Goal: Task Accomplishment & Management: Complete application form

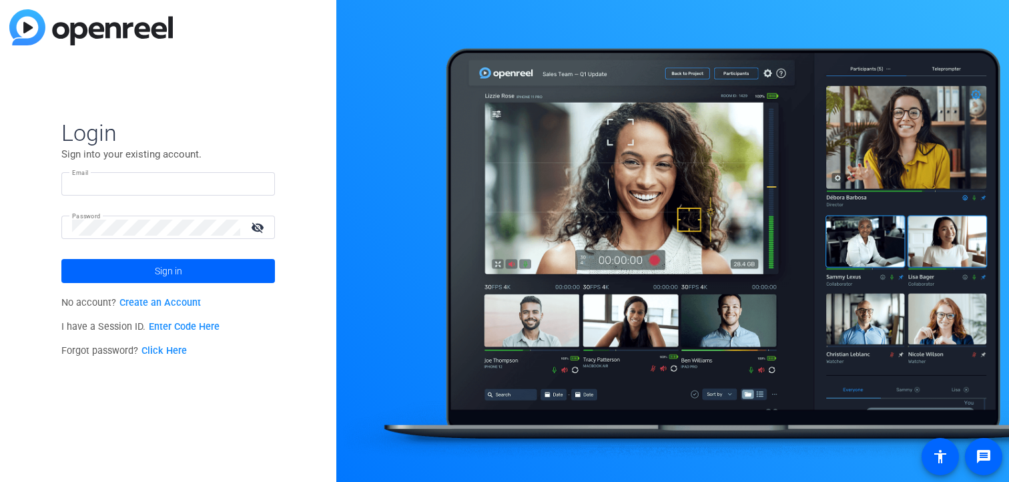
type input "carlos.mendoza@wwt.com"
click at [268, 216] on div "Password visibility_off" at bounding box center [173, 226] width 203 height 23
click at [262, 220] on mat-icon "visibility_off" at bounding box center [259, 227] width 32 height 19
click at [220, 267] on span at bounding box center [167, 271] width 213 height 32
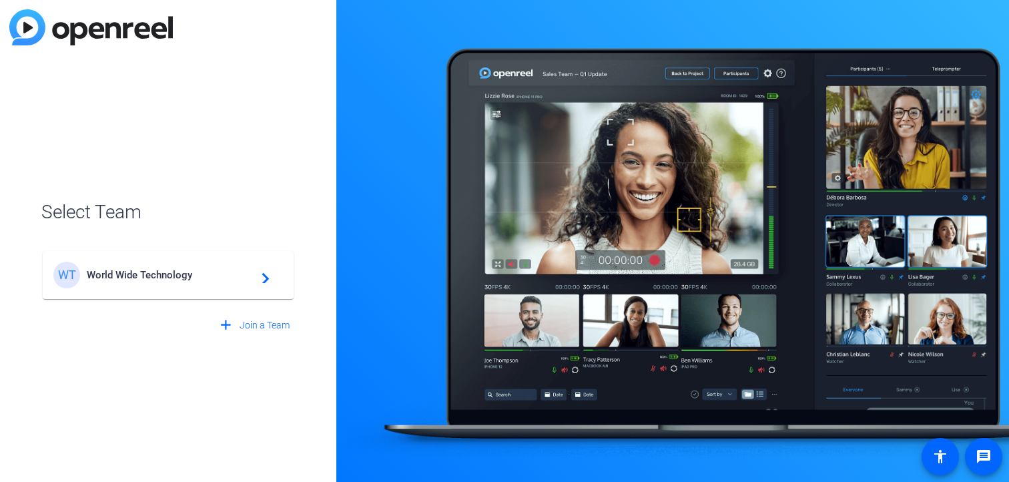
click at [211, 278] on span "World Wide Technology" at bounding box center [170, 275] width 167 height 12
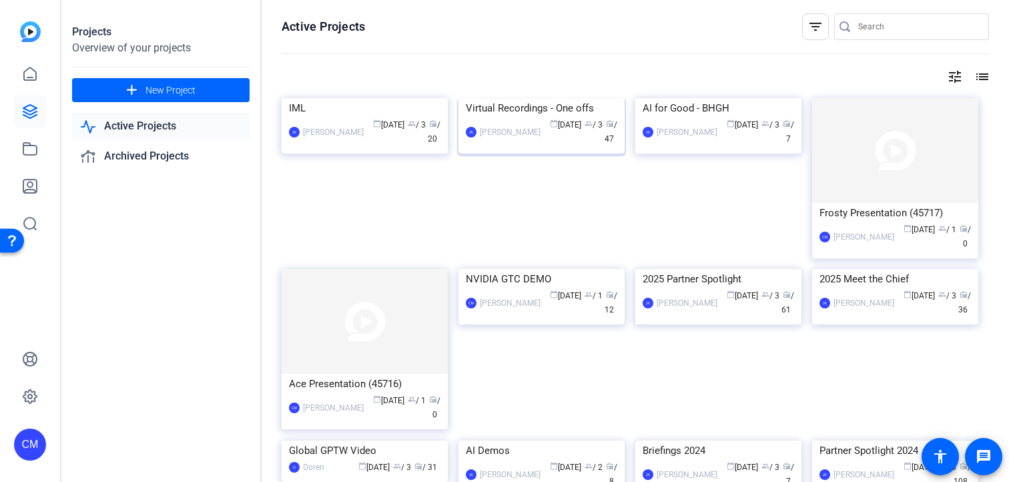
scroll to position [20, 0]
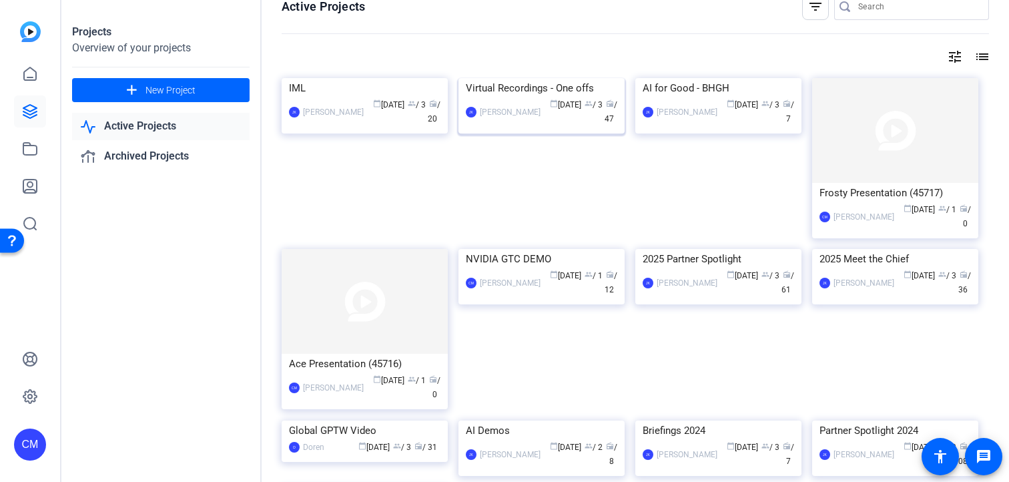
click at [516, 98] on div "Virtual Recordings - One offs" at bounding box center [541, 88] width 151 height 20
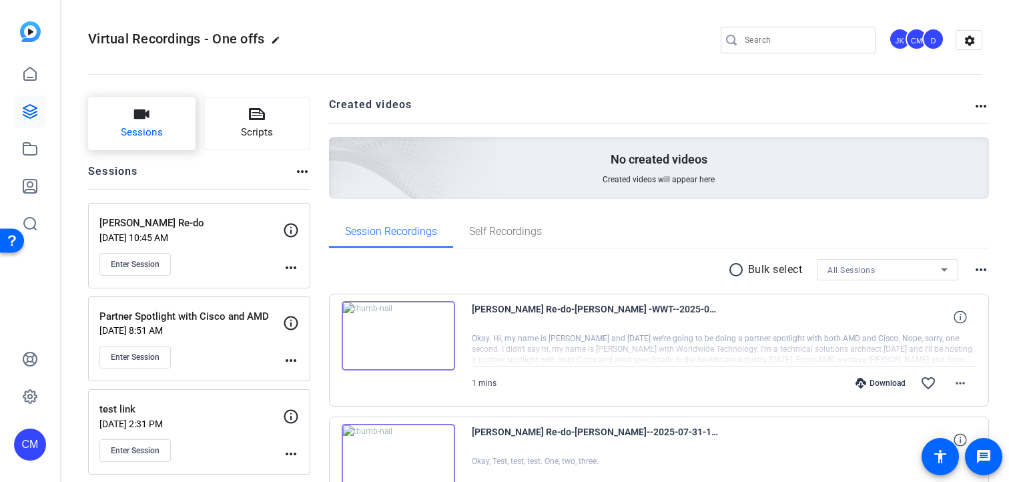
click at [167, 122] on button "Sessions" at bounding box center [141, 123] width 107 height 53
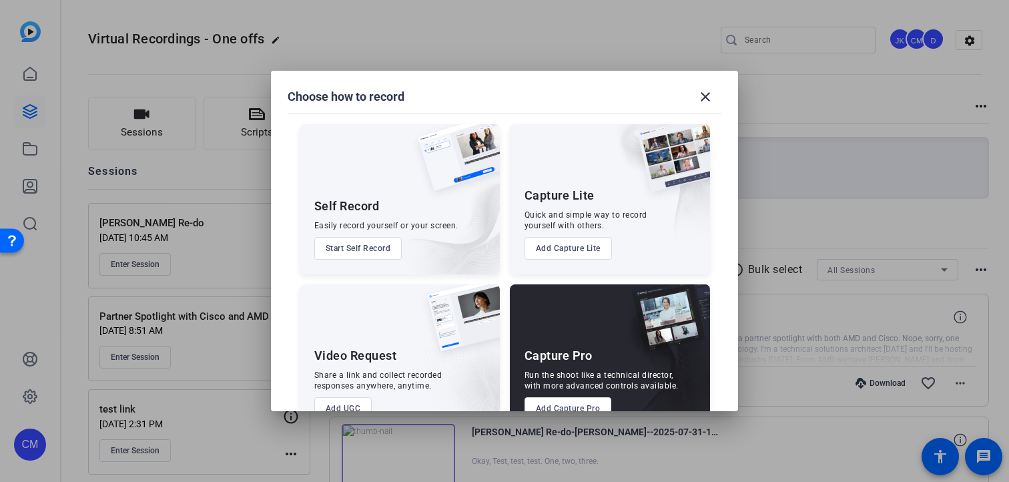
scroll to position [37, 0]
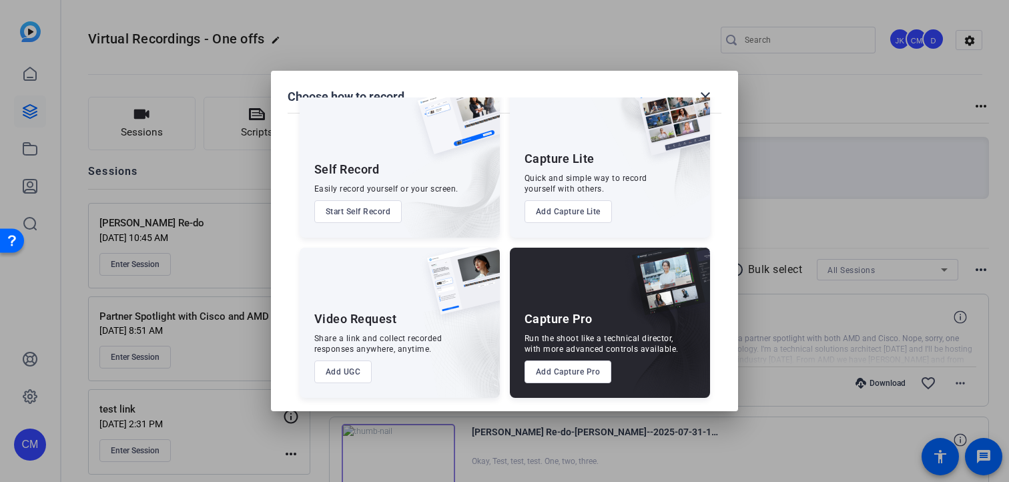
click at [569, 368] on button "Add Capture Pro" at bounding box center [567, 371] width 87 height 23
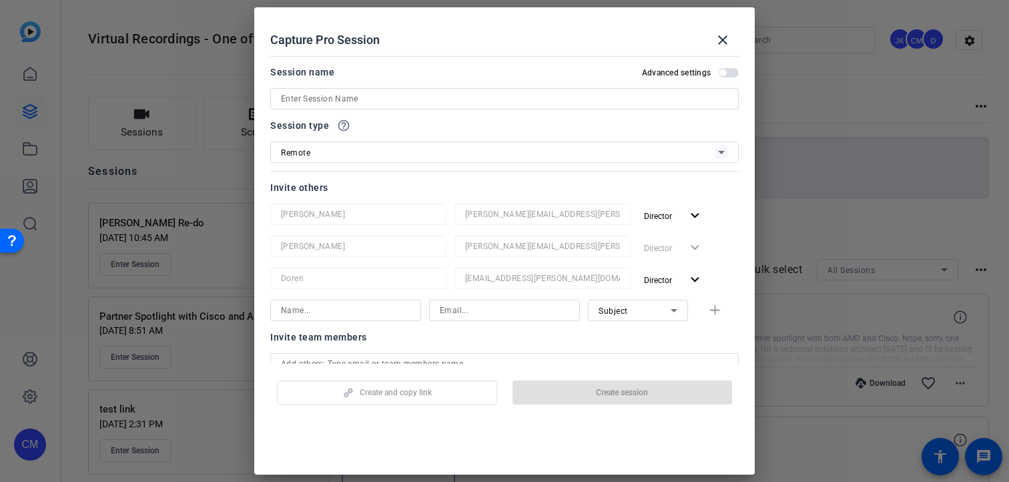
click at [318, 95] on input at bounding box center [504, 99] width 447 height 16
paste input "Recording Demo and Video of features of LLM Clinical Trial Matcher"
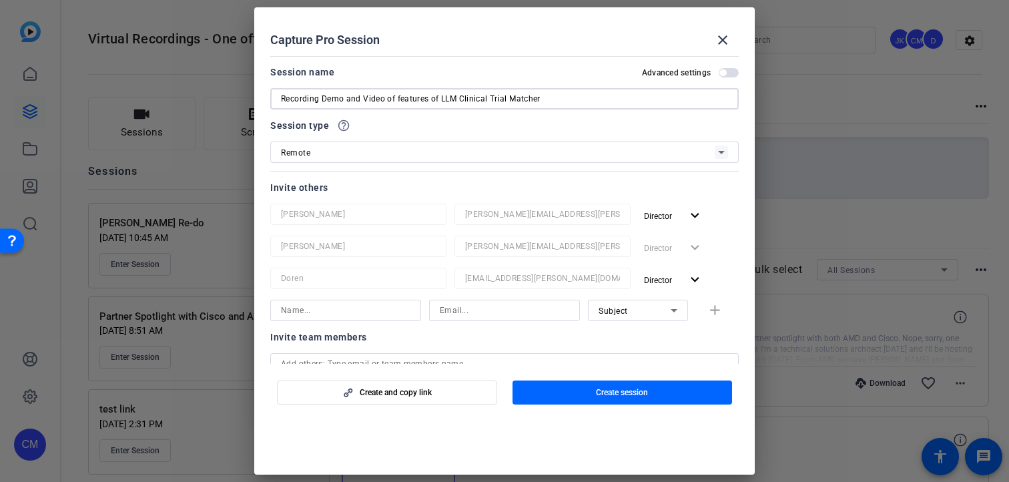
drag, startPoint x: 384, startPoint y: 99, endPoint x: 348, endPoint y: 99, distance: 36.0
click at [348, 99] on input "Recording Demo and Video of features of LLM Clinical Trial Matcher" at bounding box center [504, 99] width 447 height 16
drag, startPoint x: 425, startPoint y: 101, endPoint x: 346, endPoint y: 101, distance: 78.7
click at [346, 101] on input "Recording Demo and Video of features of LLM Clinical Trial Matcher" at bounding box center [504, 99] width 447 height 16
click at [358, 99] on input "Recording Demo s of LLM Clinical Trial Matcher" at bounding box center [504, 99] width 447 height 16
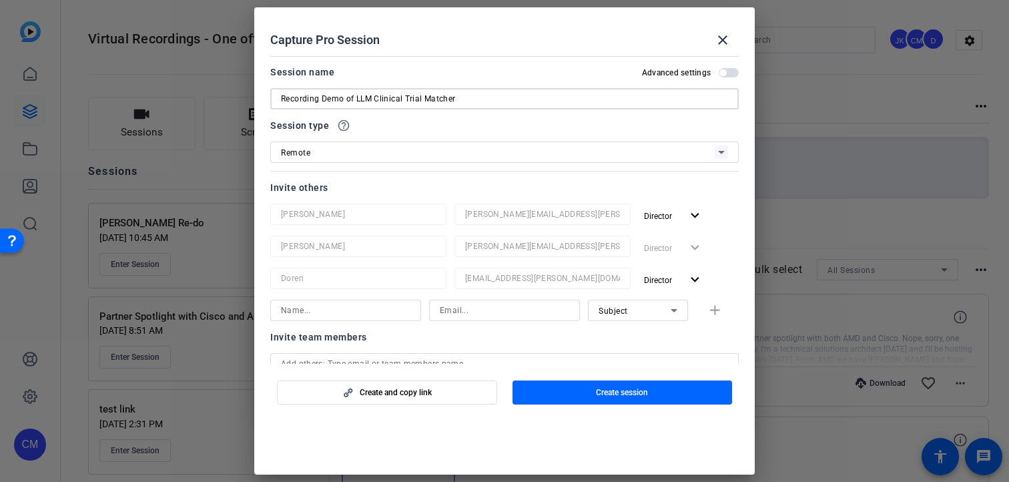
type input "Recording Demo of LLM Clinical Trial Matcher"
click at [466, 69] on div "Session name Advanced settings" at bounding box center [504, 72] width 468 height 16
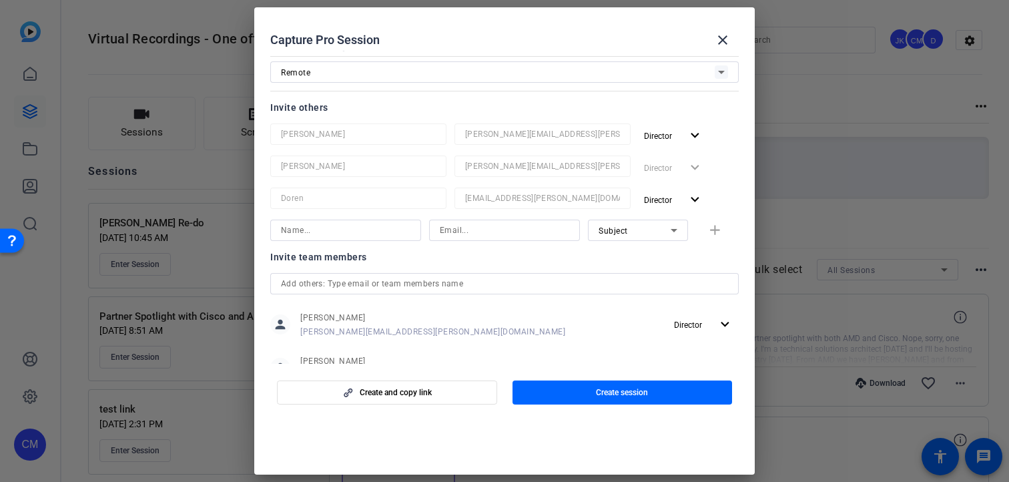
scroll to position [91, 0]
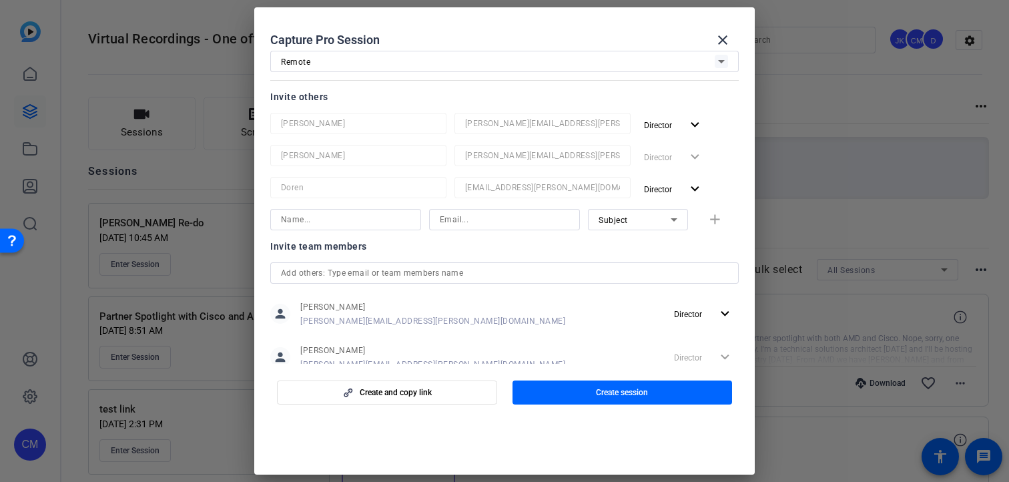
click at [350, 226] on input at bounding box center [345, 219] width 129 height 16
paste input "Mallory"
type input "Mallory"
click at [537, 215] on input at bounding box center [504, 219] width 129 height 16
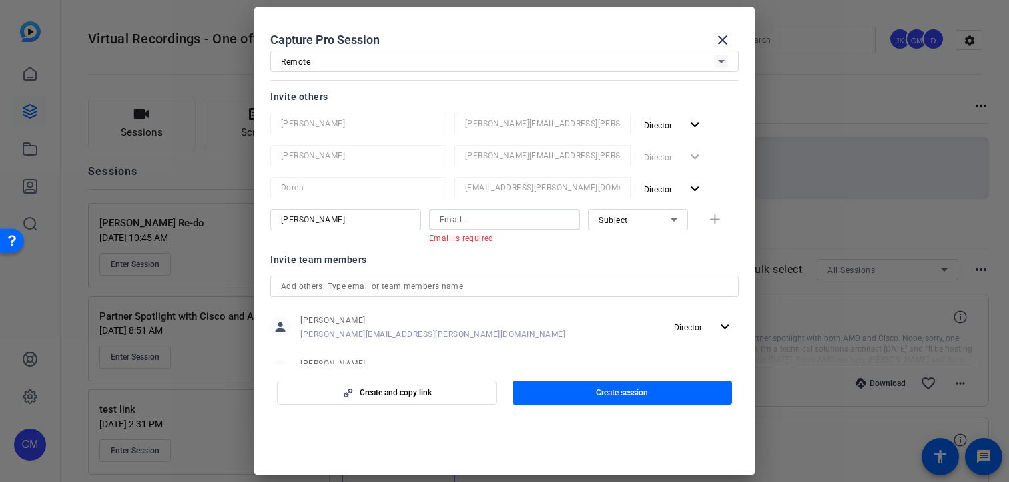
paste input "Schaffrin"
type input "Schaffrin"
click at [644, 220] on div "Subject" at bounding box center [634, 219] width 72 height 17
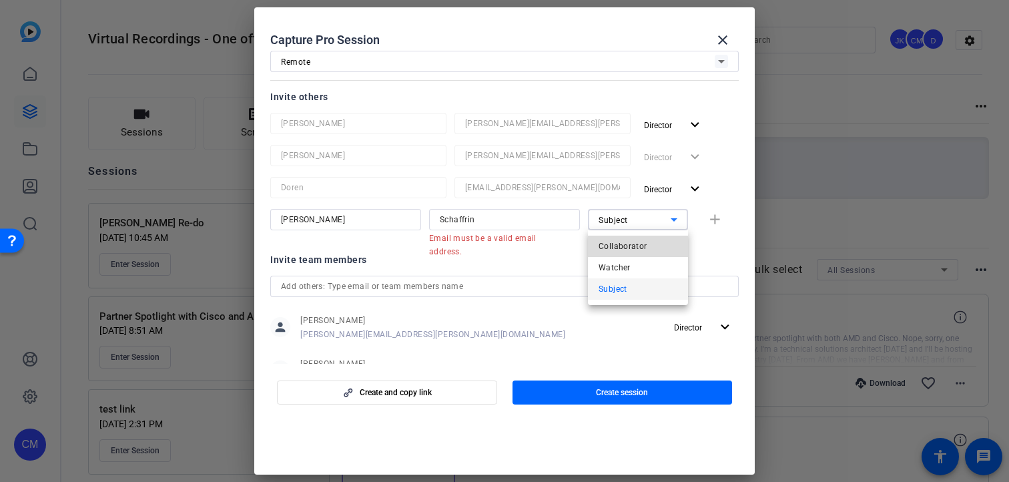
click at [630, 245] on span "Collaborator" at bounding box center [622, 246] width 49 height 16
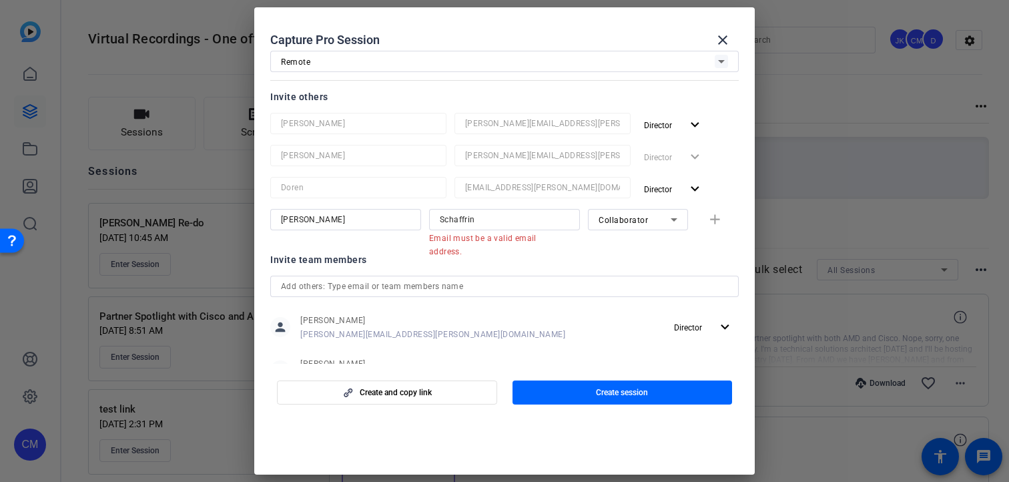
click at [717, 220] on div "Mallory Schaffrin Email must be a valid email address. Collaborator add" at bounding box center [504, 226] width 468 height 35
click at [448, 216] on input "Schaffrin" at bounding box center [504, 219] width 129 height 16
click at [384, 215] on input "Mallory" at bounding box center [345, 219] width 129 height 16
paste input "Schaffrin"
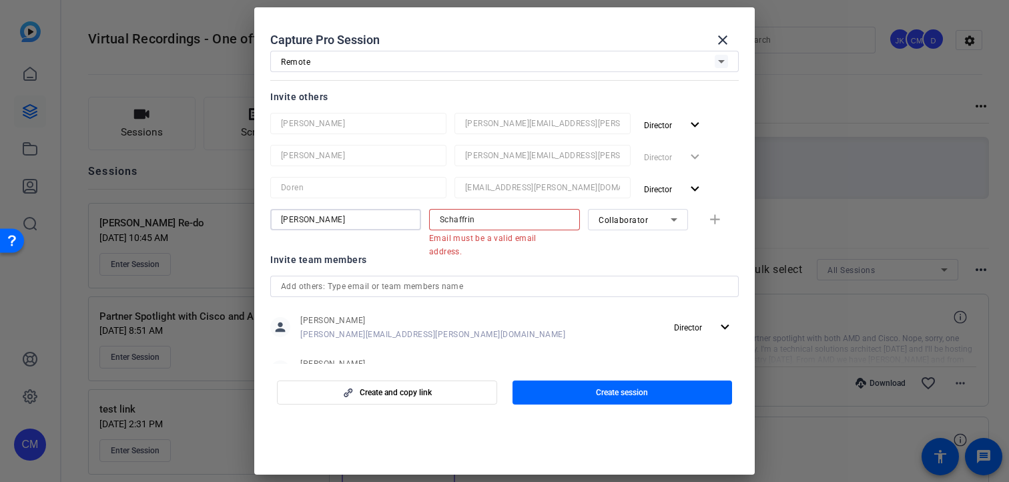
type input "Mallory Schaffrin"
click at [484, 222] on input "Schaffrin" at bounding box center [504, 219] width 129 height 16
paste input "mallory.schaffrin@wwt.com"
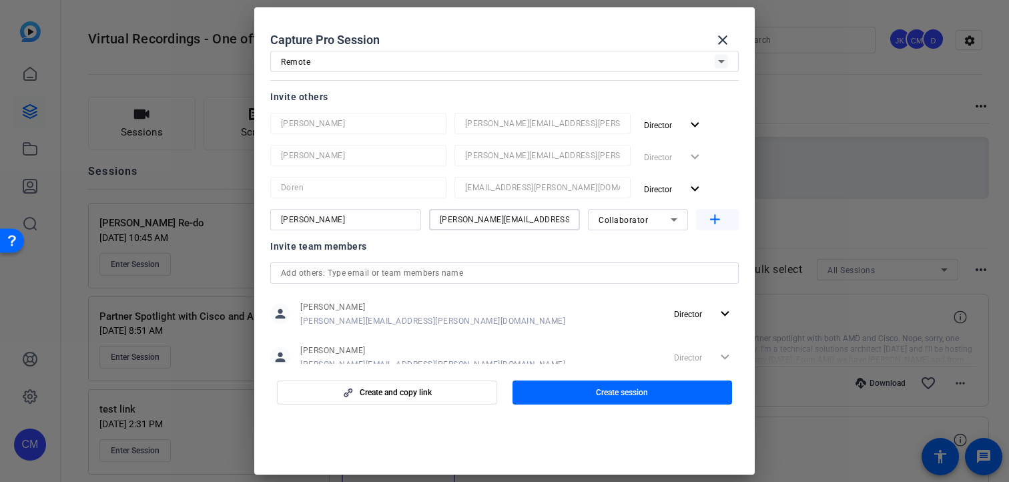
type input "mallory.schaffrin@wwt.com"
click at [716, 224] on mat-icon "add" at bounding box center [715, 219] width 17 height 17
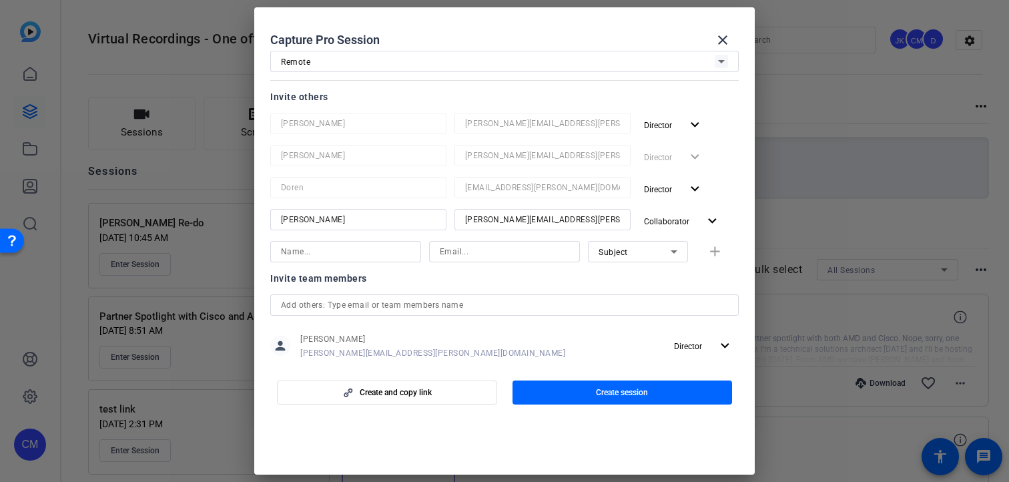
click at [344, 262] on div at bounding box center [345, 269] width 151 height 15
click at [344, 252] on input at bounding box center [345, 252] width 129 height 16
paste input "Poecher"
click at [281, 251] on input "Poecher" at bounding box center [345, 252] width 129 height 16
type input "Ina Poecher"
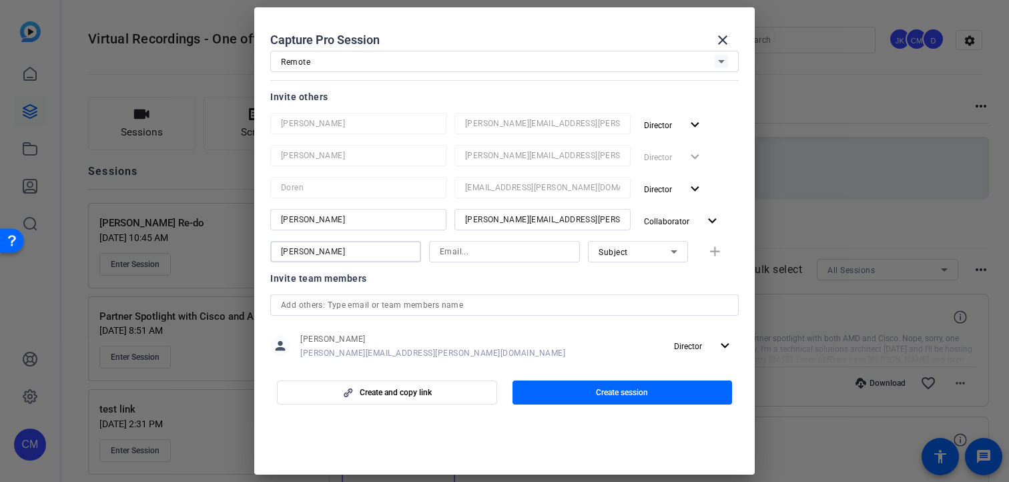
click at [473, 254] on input at bounding box center [504, 252] width 129 height 16
paste input "ina.poecher@wwt.com"
type input "ina.poecher@wwt.com"
click at [715, 250] on mat-icon "add" at bounding box center [715, 252] width 17 height 17
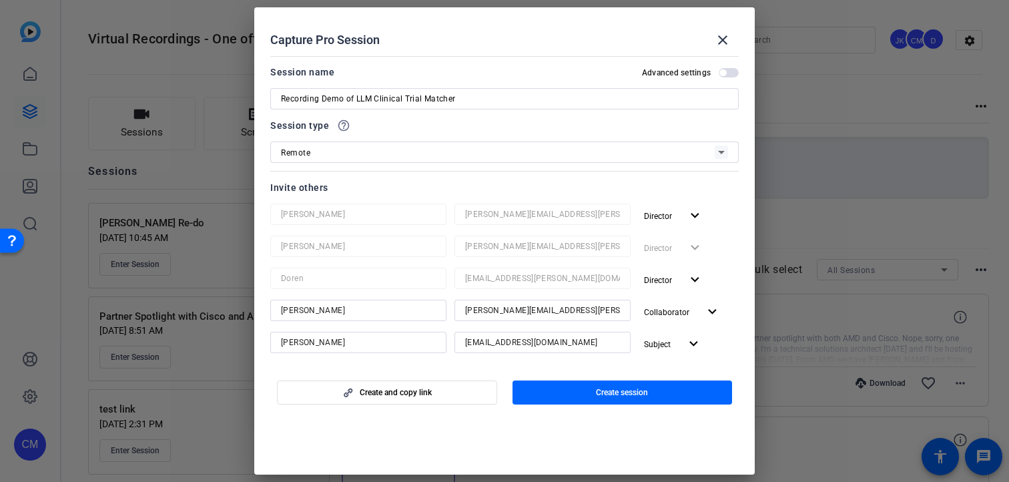
scroll to position [6, 0]
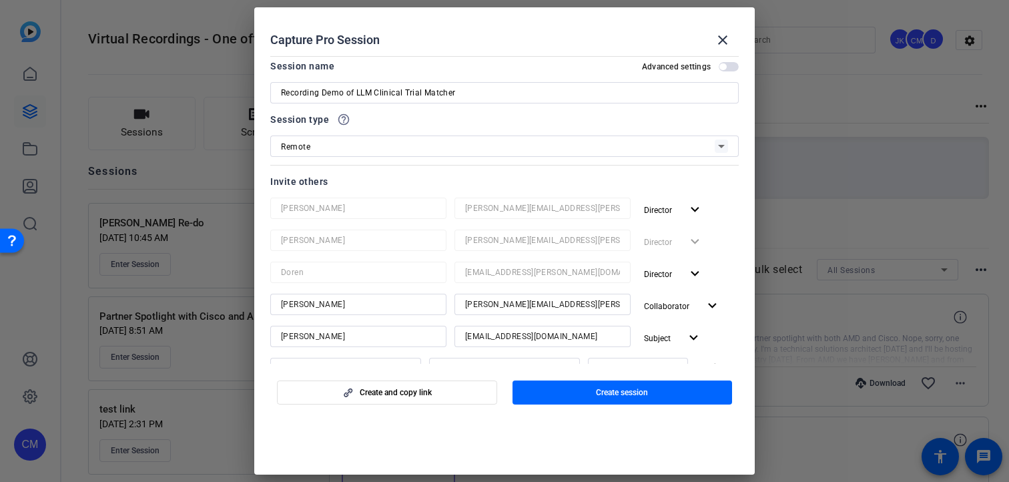
click at [496, 140] on div "Remote" at bounding box center [498, 146] width 434 height 17
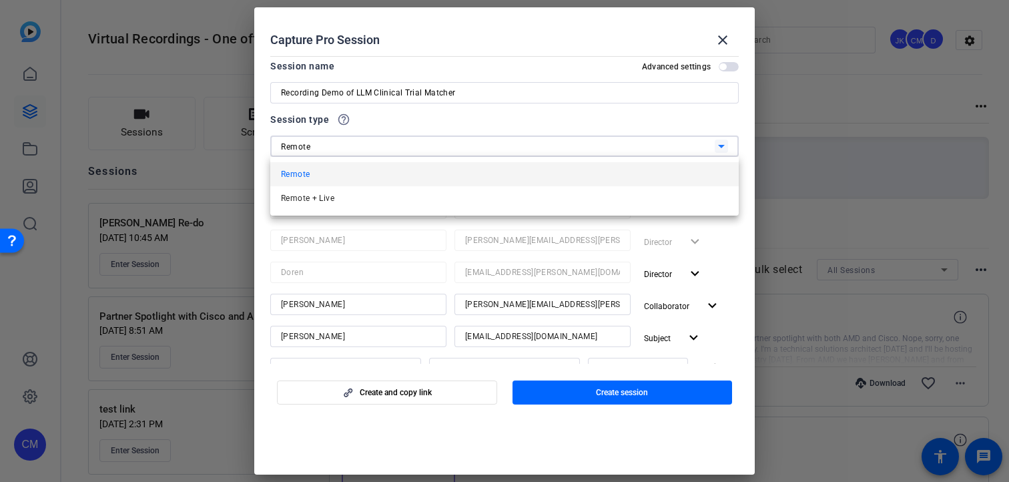
click at [497, 139] on div at bounding box center [504, 241] width 1009 height 482
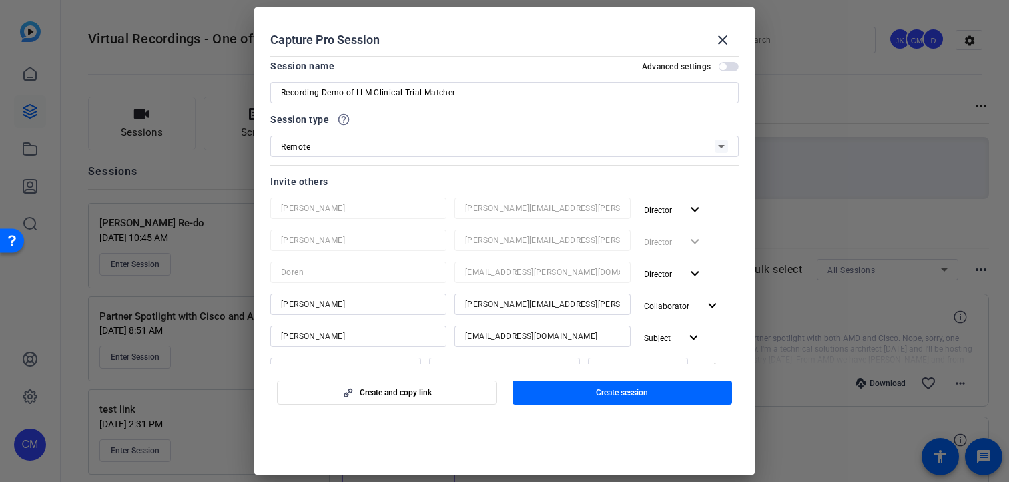
click at [510, 123] on div "Session type help_outline" at bounding box center [504, 119] width 468 height 16
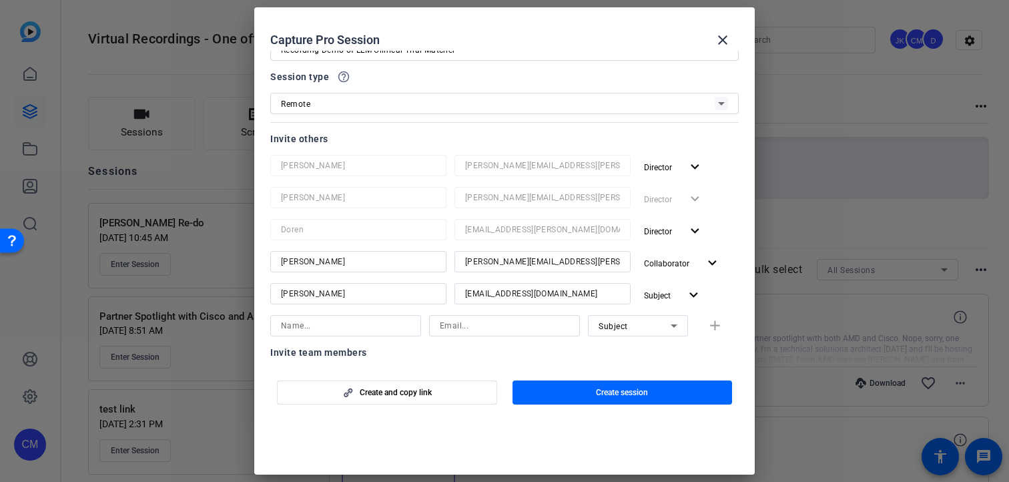
scroll to position [0, 0]
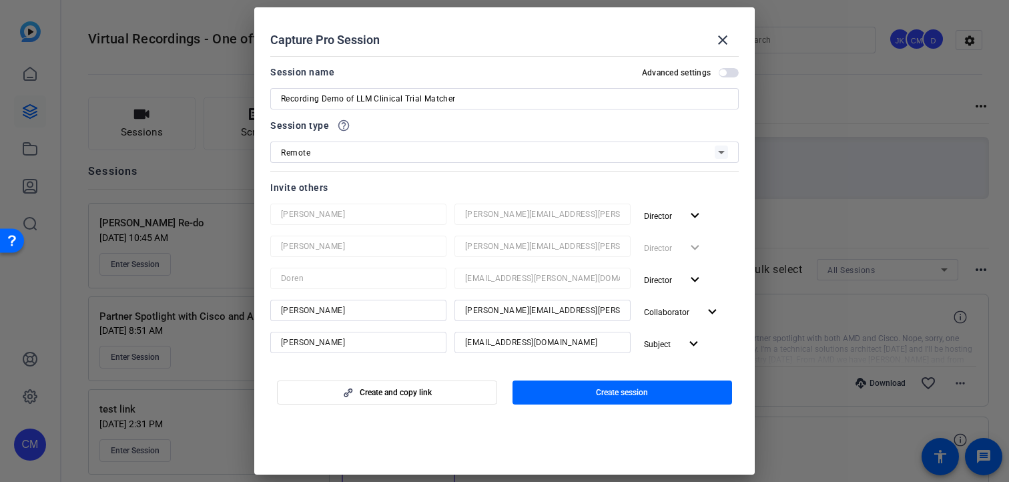
click at [723, 75] on span "button" at bounding box center [722, 72] width 7 height 7
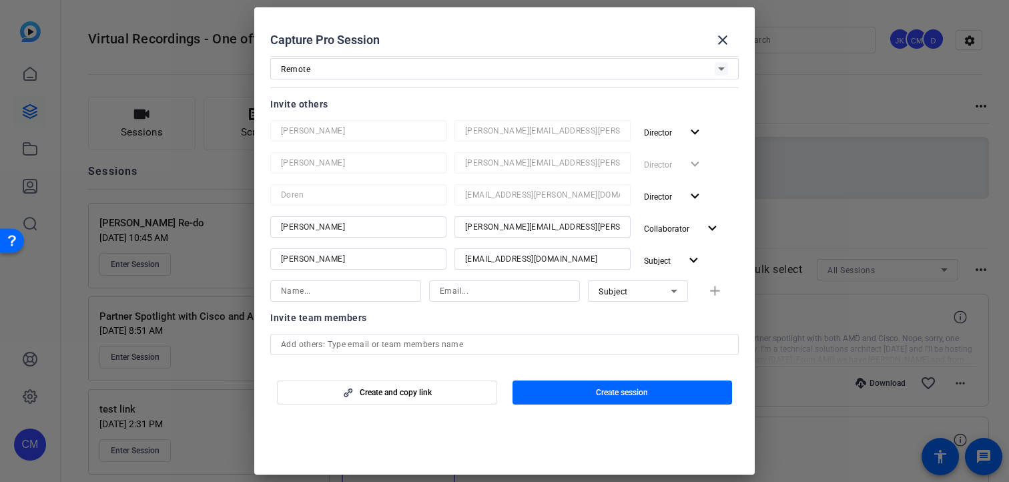
scroll to position [297, 0]
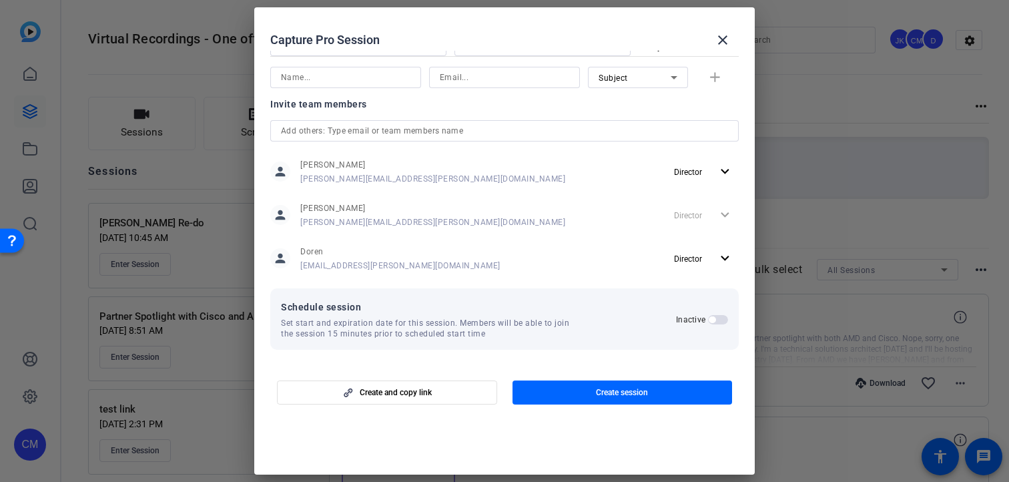
click at [717, 316] on span "button" at bounding box center [718, 319] width 20 height 9
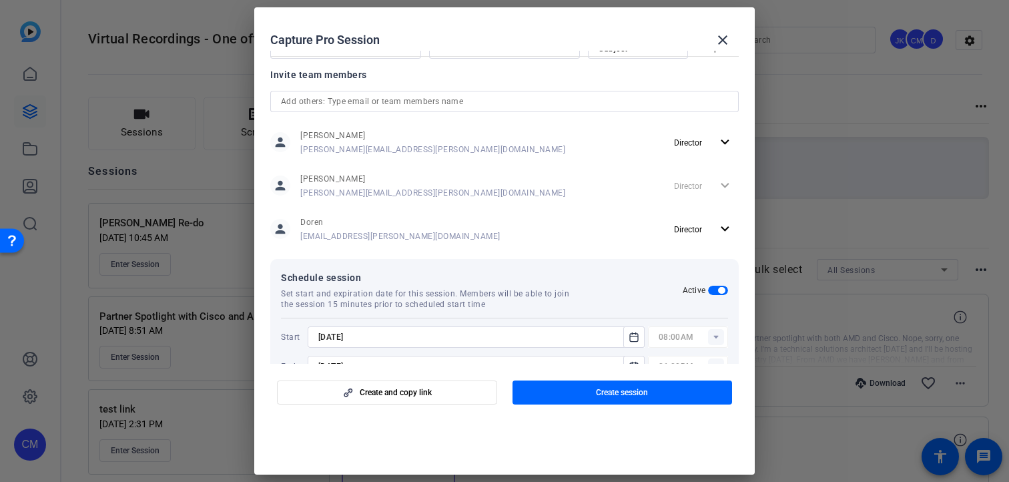
scroll to position [364, 0]
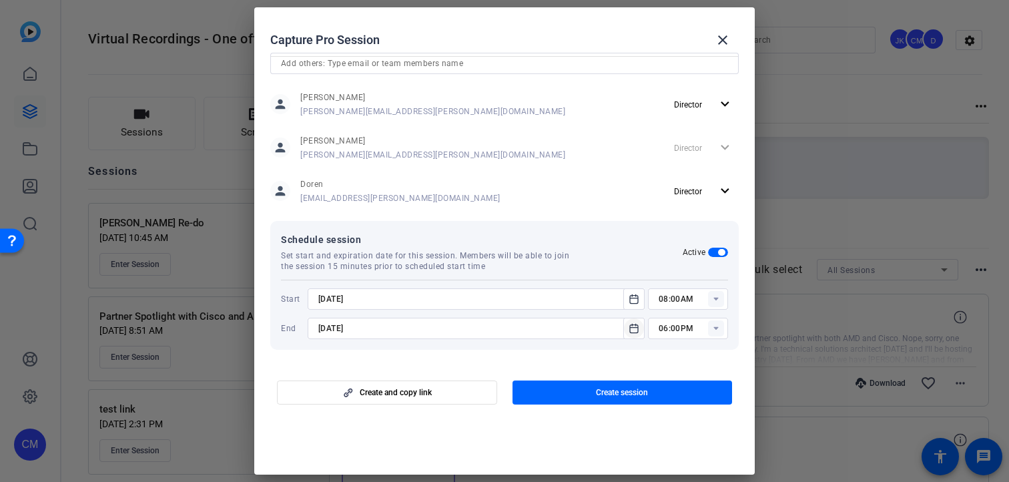
click at [637, 333] on icon "Open calendar" at bounding box center [633, 328] width 11 height 16
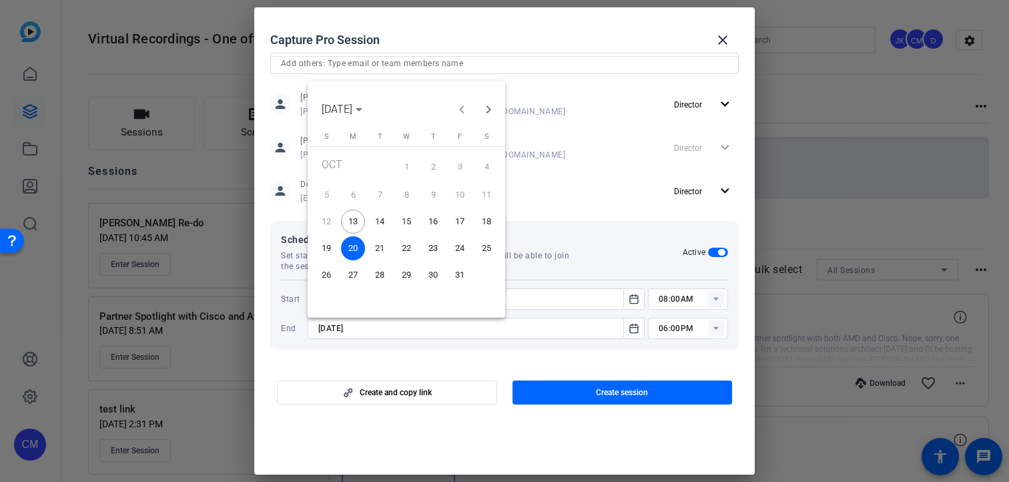
click at [354, 222] on span "13" at bounding box center [353, 221] width 24 height 24
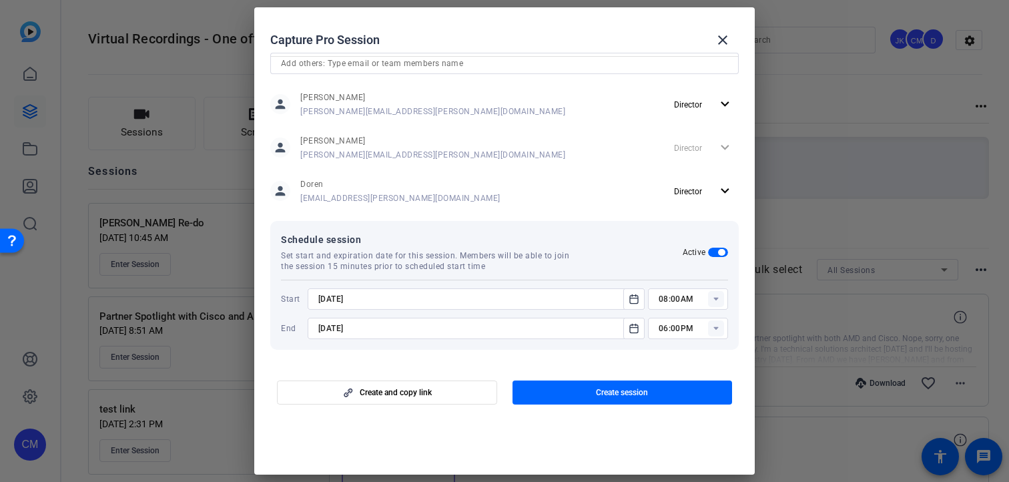
type input "10/13/2025"
click at [716, 298] on icon at bounding box center [715, 299] width 5 height 3
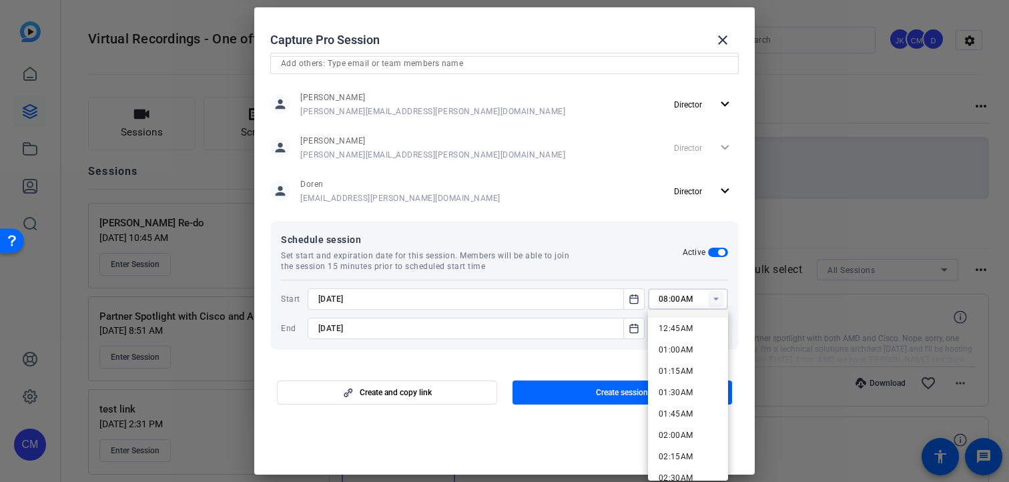
scroll to position [67, 0]
click at [677, 345] on span "01:00AM" at bounding box center [676, 343] width 35 height 9
click at [677, 345] on div at bounding box center [688, 346] width 80 height 15
click at [697, 292] on input "01:00AM" at bounding box center [693, 299] width 69 height 16
click at [686, 301] on input "01:00AM" at bounding box center [693, 299] width 69 height 16
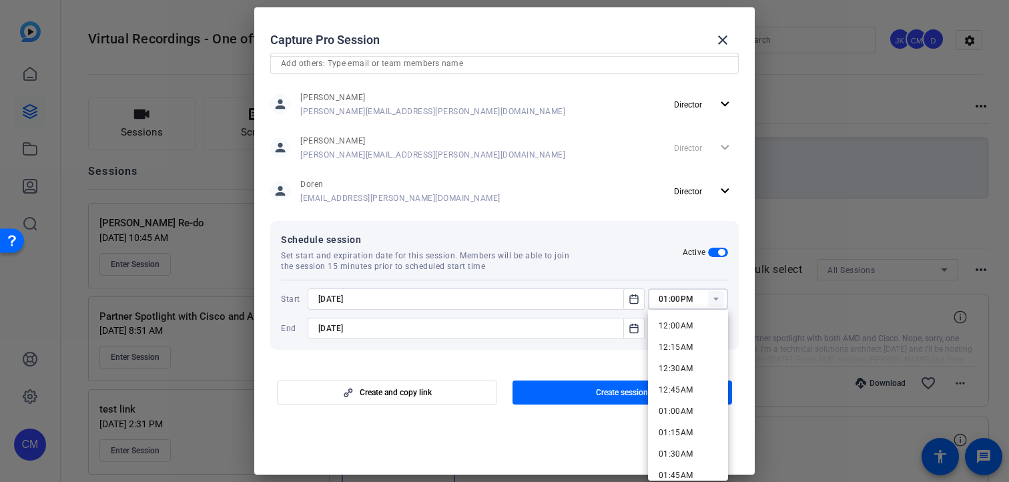
type input "01:00PM"
click at [644, 259] on div "Schedule session Set start and expiration date for this session. Members will b…" at bounding box center [482, 252] width 402 height 40
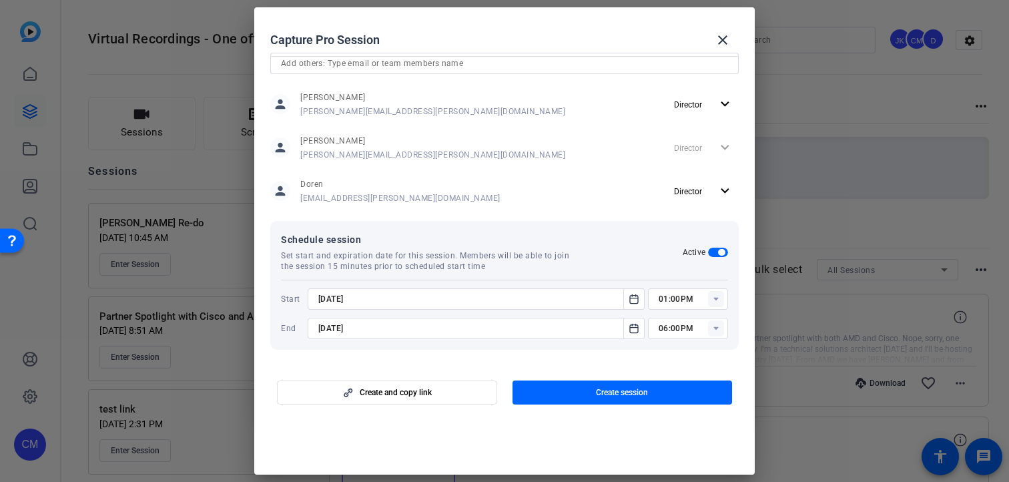
click at [716, 332] on rect at bounding box center [716, 328] width 16 height 16
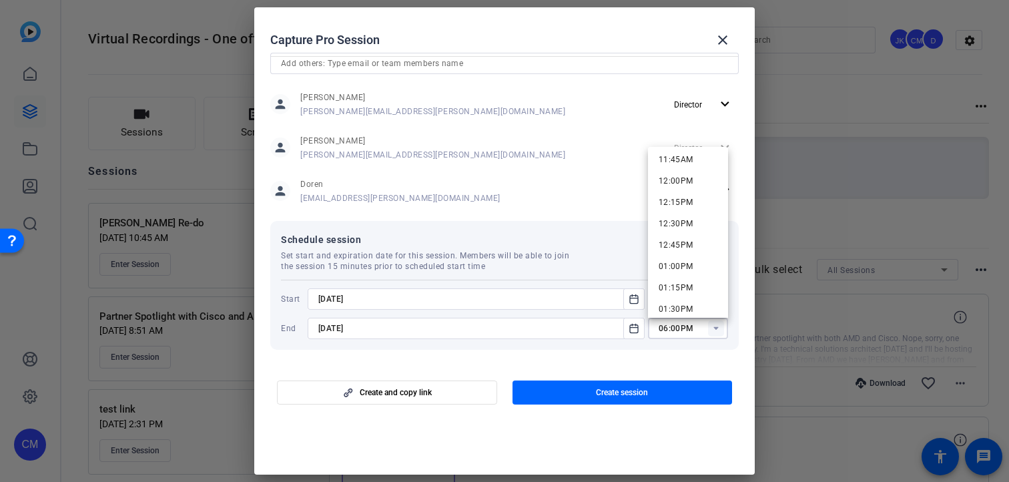
scroll to position [1118, 0]
click at [691, 241] on span "02:00PM" at bounding box center [676, 240] width 35 height 9
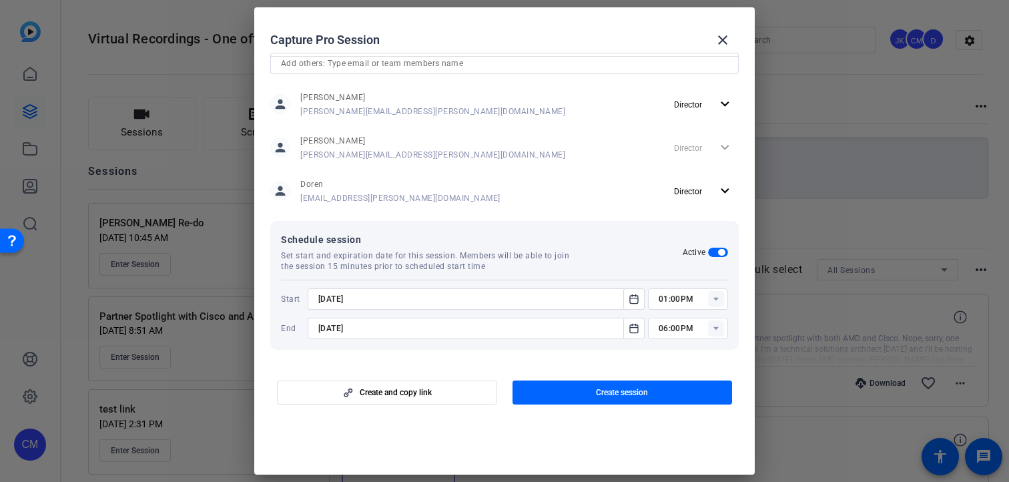
type input "02:00PM"
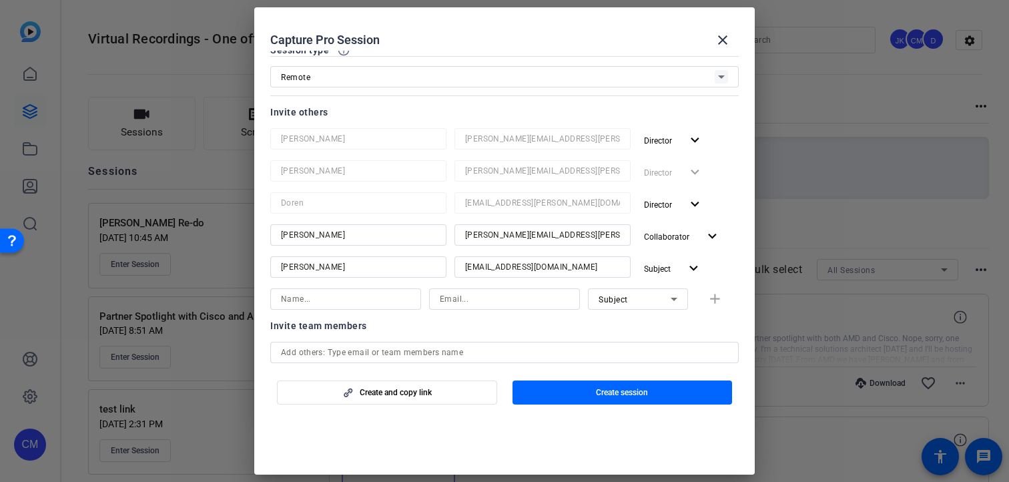
scroll to position [106, 0]
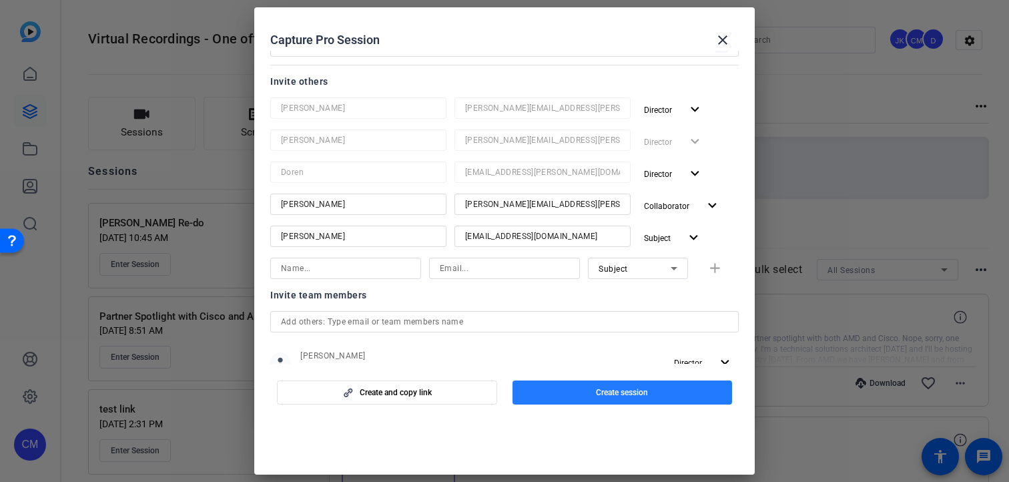
click at [594, 399] on span "button" at bounding box center [622, 392] width 220 height 32
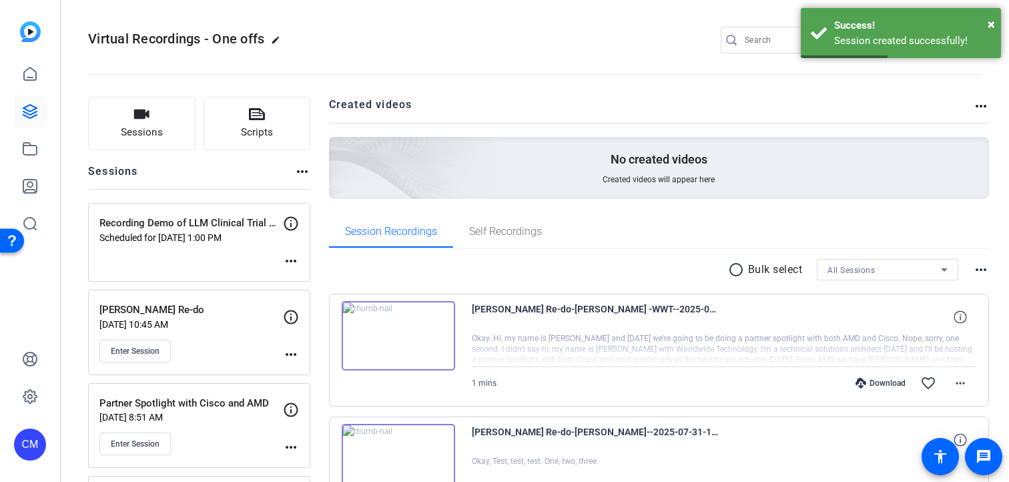
scroll to position [31, 0]
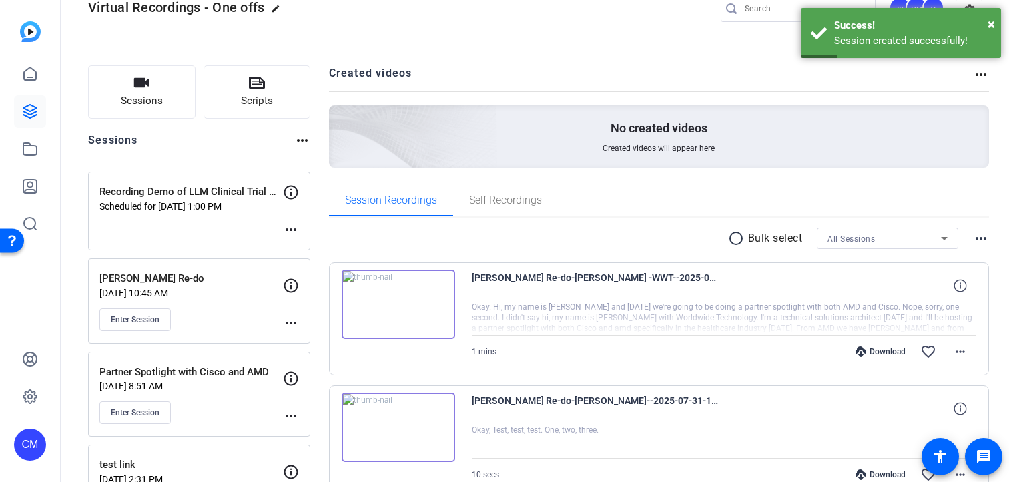
click at [292, 226] on mat-icon "more_horiz" at bounding box center [291, 230] width 16 height 16
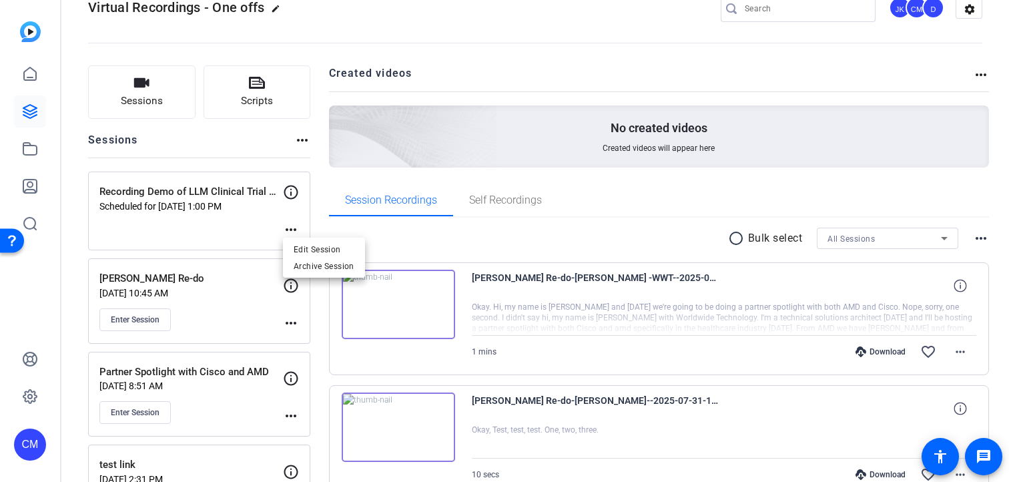
click at [310, 213] on div at bounding box center [504, 241] width 1009 height 482
click at [295, 229] on mat-icon "more_horiz" at bounding box center [291, 230] width 16 height 16
click at [288, 178] on div at bounding box center [504, 241] width 1009 height 482
click at [270, 215] on div "Recording Demo of LLM Clinical Trial Matcher Scheduled for Oct 13, 2025 @ 1:00 …" at bounding box center [199, 210] width 222 height 79
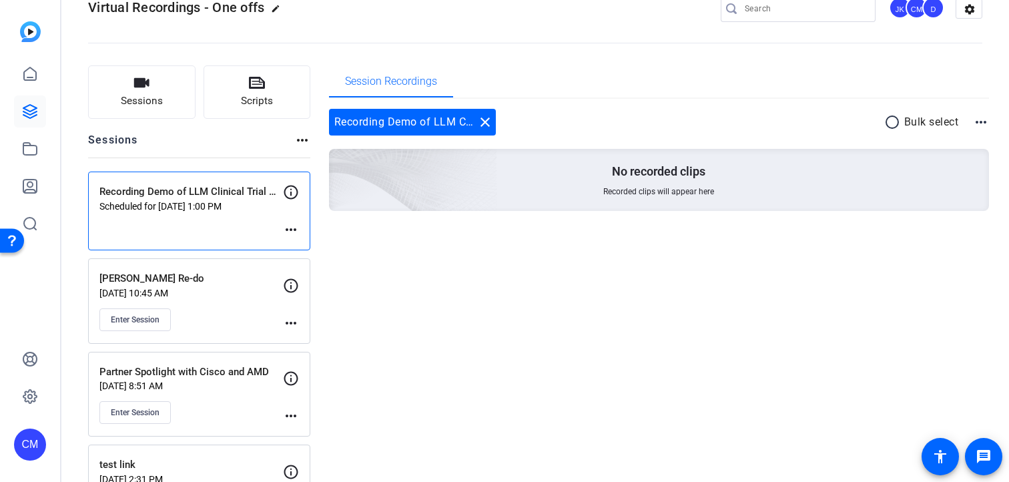
click at [291, 224] on mat-icon "more_horiz" at bounding box center [291, 230] width 16 height 16
click at [310, 248] on span "Edit Session" at bounding box center [324, 250] width 61 height 16
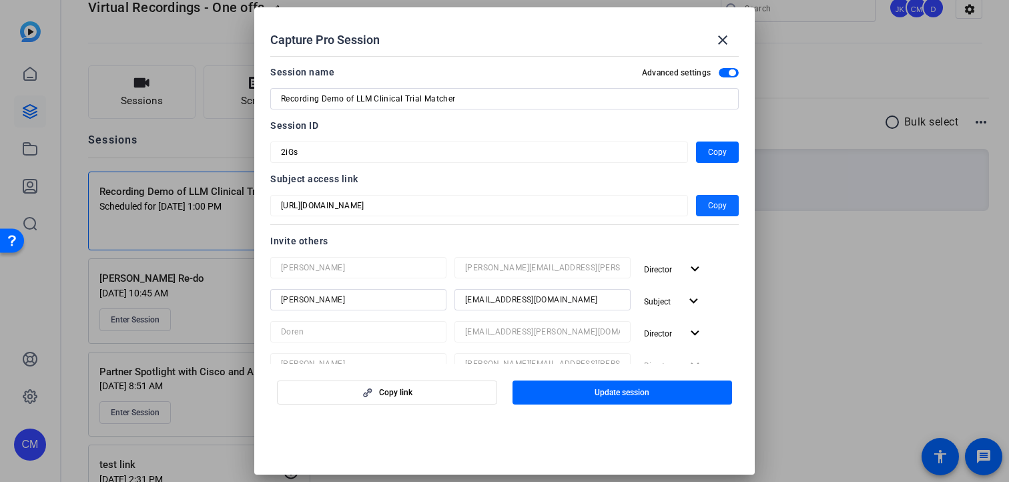
click at [725, 200] on span "Copy" at bounding box center [717, 205] width 19 height 16
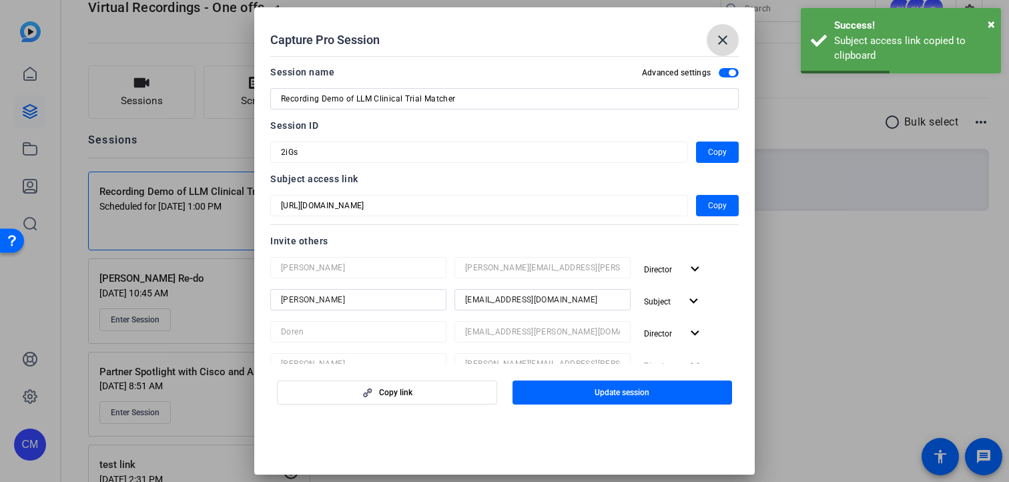
click at [731, 30] on span at bounding box center [723, 40] width 32 height 32
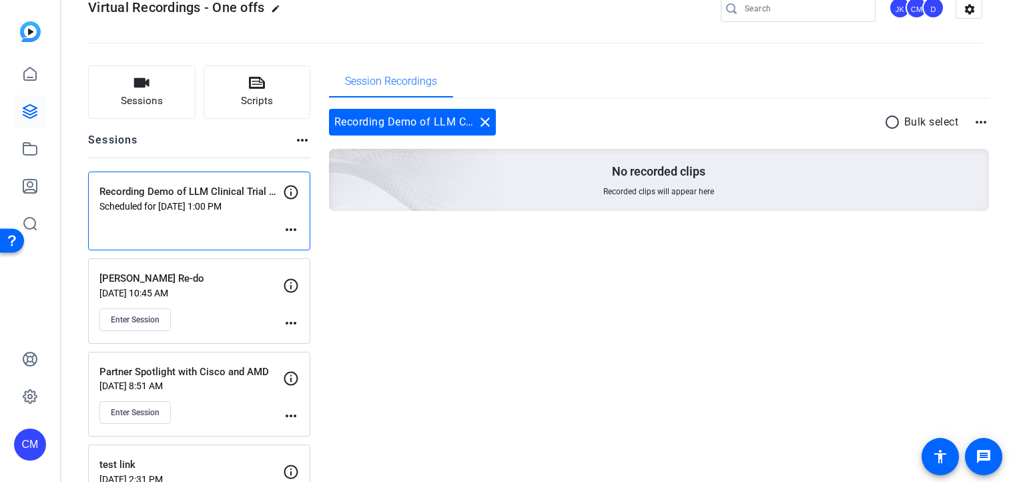
click at [221, 193] on p "Recording Demo of LLM Clinical Trial Matcher" at bounding box center [190, 191] width 183 height 15
click at [288, 226] on mat-icon "more_horiz" at bounding box center [291, 230] width 16 height 16
click at [261, 219] on div at bounding box center [504, 241] width 1009 height 482
click at [292, 234] on mat-icon "more_horiz" at bounding box center [291, 230] width 16 height 16
click at [431, 245] on div at bounding box center [504, 241] width 1009 height 482
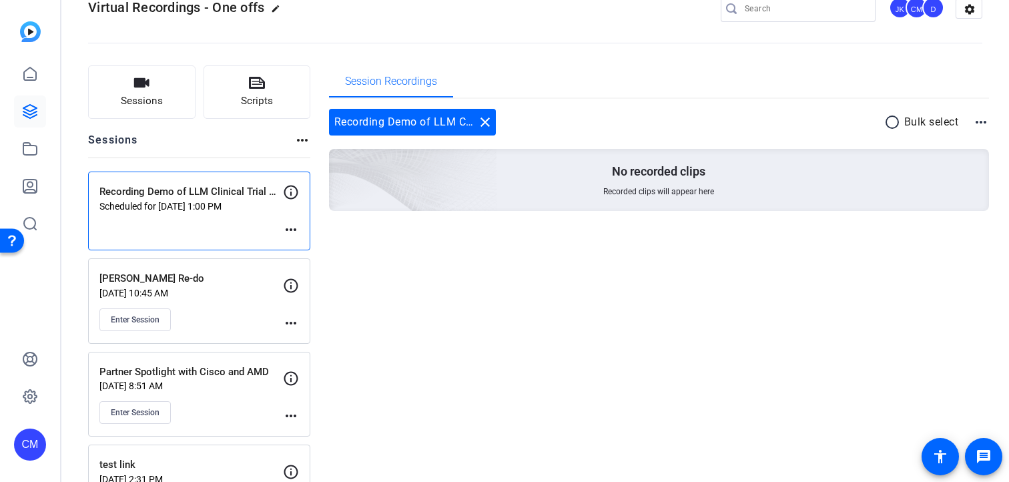
click at [366, 281] on div "Session Recordings Recording Demo of LLM Clinical Trial Matcher close radio_but…" at bounding box center [659, 390] width 661 height 651
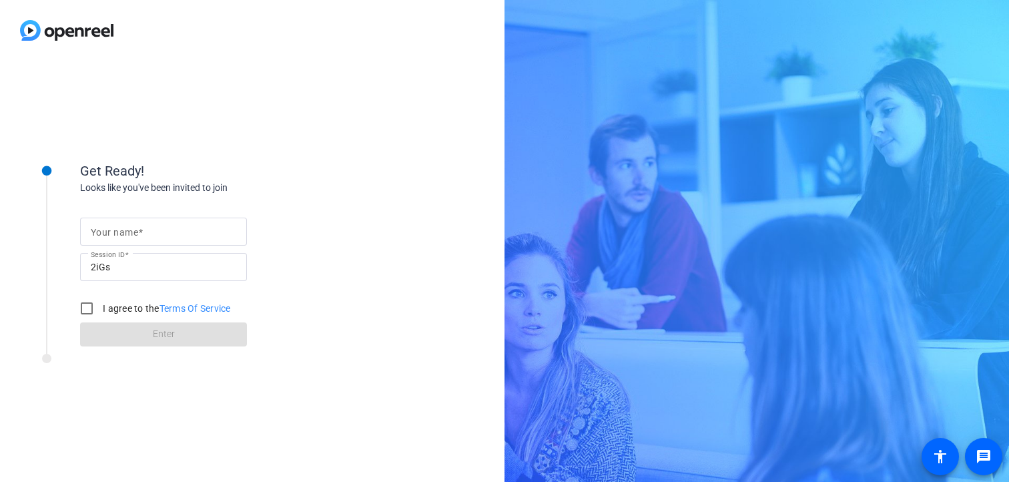
click at [183, 236] on input "Your name" at bounding box center [163, 232] width 145 height 16
type input "[PERSON_NAME]"
click at [90, 308] on input "I agree to the Terms Of Service" at bounding box center [86, 308] width 27 height 27
checkbox input "true"
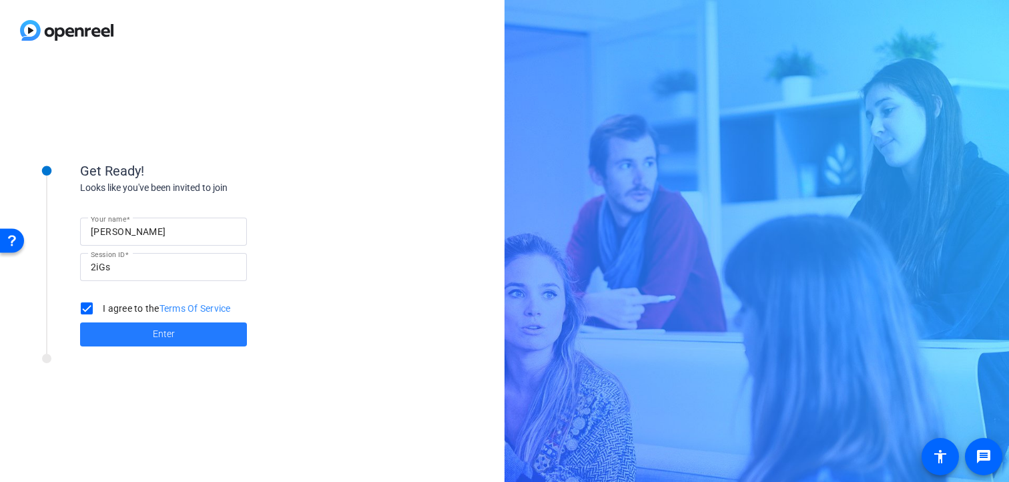
click at [132, 337] on span at bounding box center [163, 334] width 167 height 32
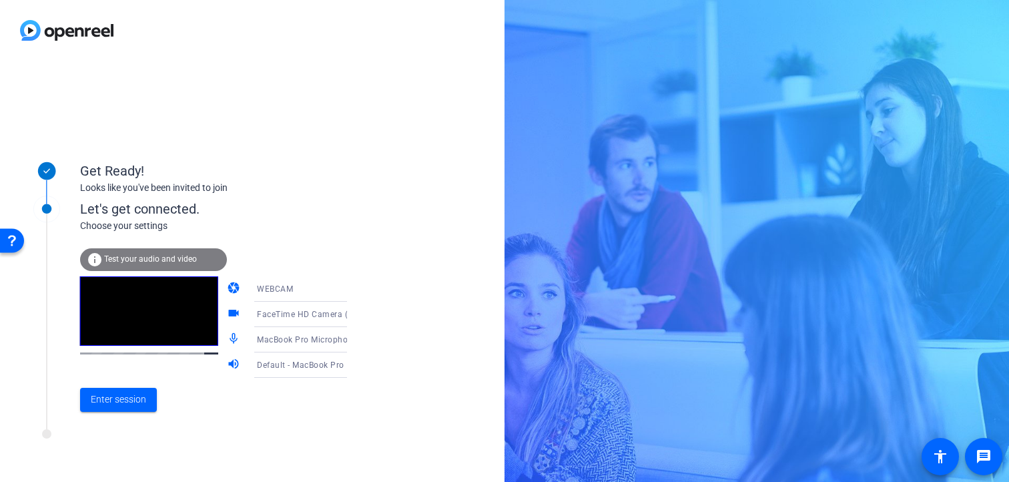
click at [275, 287] on span "WEBCAM" at bounding box center [275, 288] width 36 height 9
click at [302, 260] on div at bounding box center [504, 241] width 1009 height 482
click at [290, 286] on div "WEBCAM" at bounding box center [306, 288] width 99 height 17
click at [296, 231] on div at bounding box center [504, 241] width 1009 height 482
click at [279, 292] on span "WEBCAM" at bounding box center [275, 288] width 36 height 9
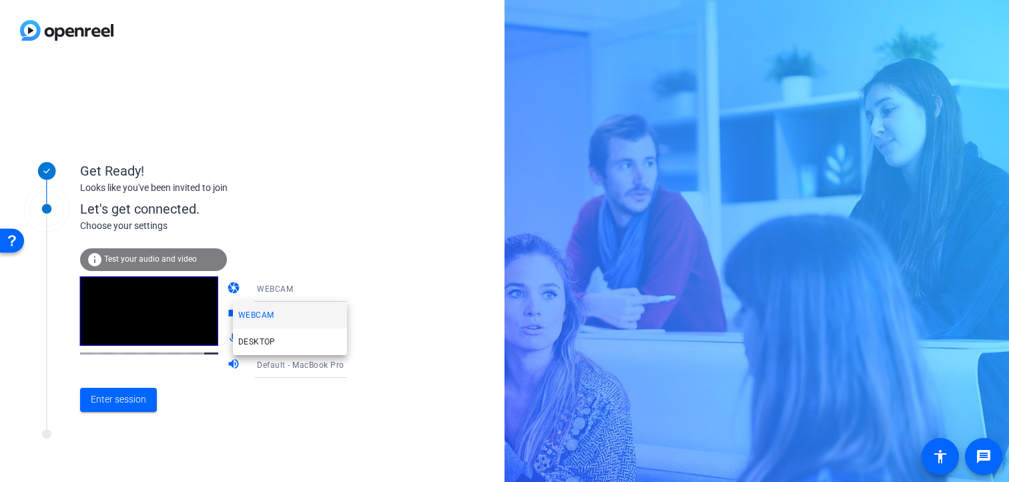
click at [278, 233] on div at bounding box center [504, 241] width 1009 height 482
click at [270, 311] on span "FaceTime HD Camera (D288:[DATE])" at bounding box center [328, 313] width 142 height 11
click at [270, 311] on div at bounding box center [504, 241] width 1009 height 482
click at [268, 338] on span "MacBook Pro Microphone (Built-in)" at bounding box center [325, 339] width 136 height 11
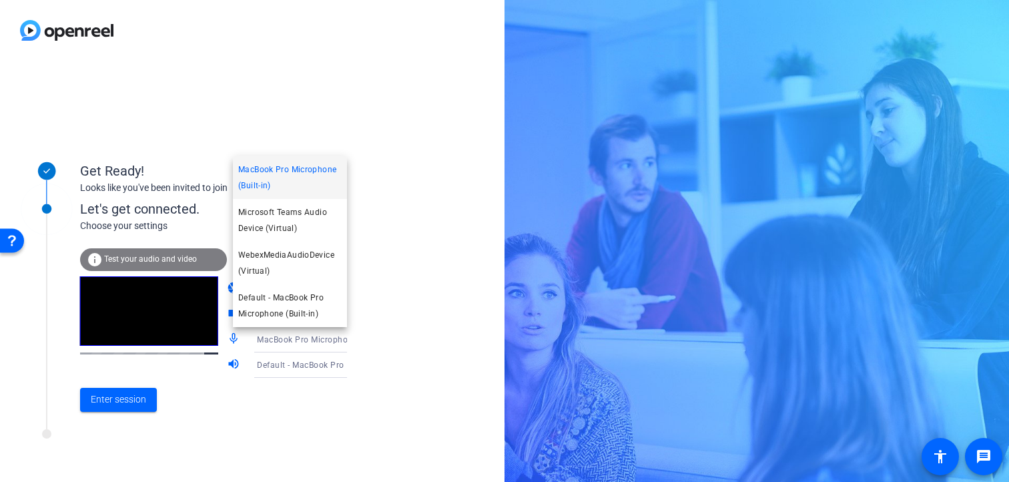
click at [359, 372] on div at bounding box center [504, 241] width 1009 height 482
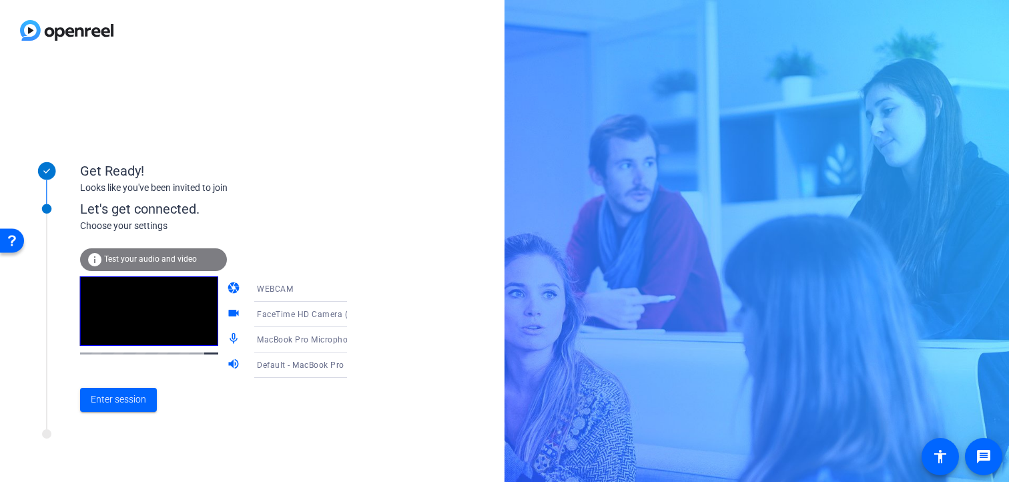
click at [290, 370] on div "Default - MacBook Pro Speakers (Built-in)" at bounding box center [306, 364] width 99 height 17
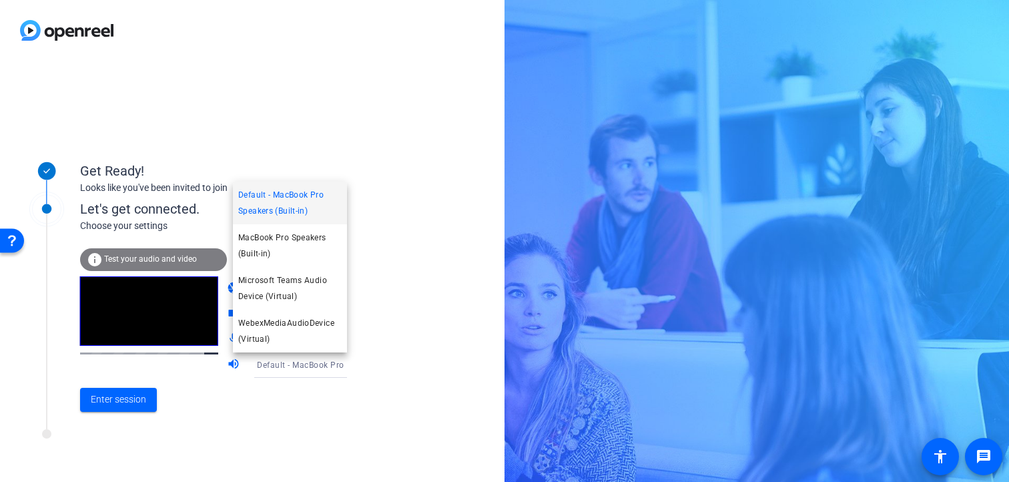
click at [352, 380] on div at bounding box center [504, 241] width 1009 height 482
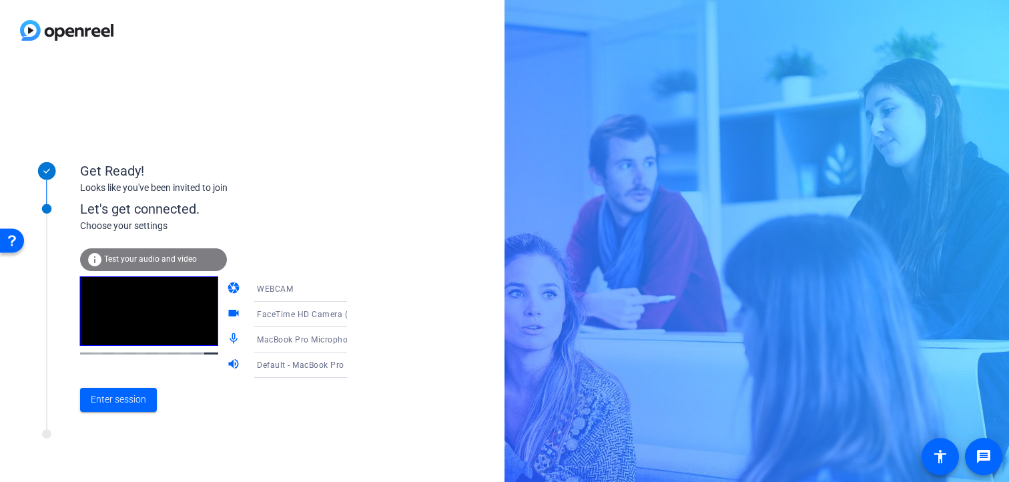
click at [302, 286] on div "WEBCAM" at bounding box center [306, 288] width 99 height 17
click at [293, 343] on mat-option "DESKTOP" at bounding box center [290, 341] width 114 height 27
click at [315, 290] on div "DESKTOP" at bounding box center [306, 288] width 99 height 17
click at [263, 266] on div at bounding box center [504, 241] width 1009 height 482
click at [274, 281] on div "DESKTOP" at bounding box center [306, 288] width 99 height 17
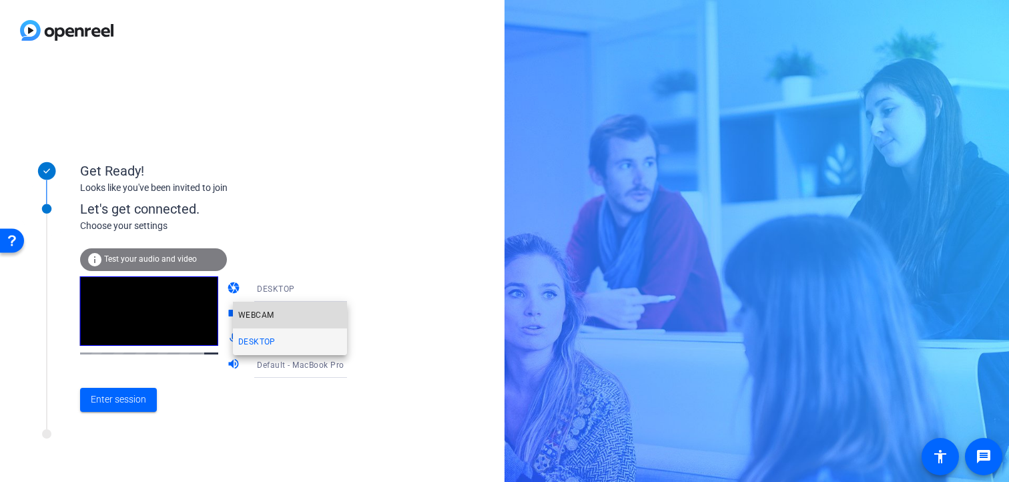
click at [268, 314] on span "WEBCAM" at bounding box center [255, 315] width 35 height 16
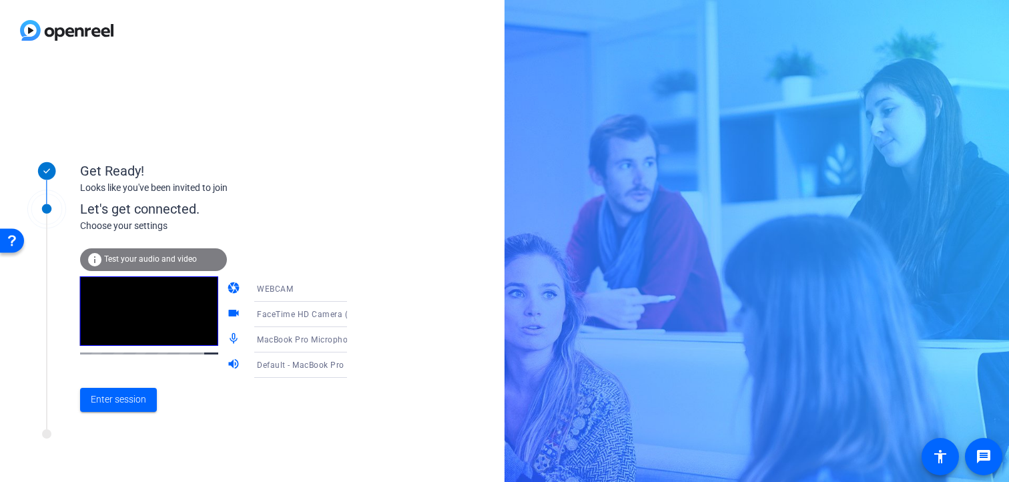
click at [292, 289] on div "WEBCAM" at bounding box center [306, 288] width 99 height 17
click at [271, 336] on span "DESKTOP" at bounding box center [256, 342] width 37 height 16
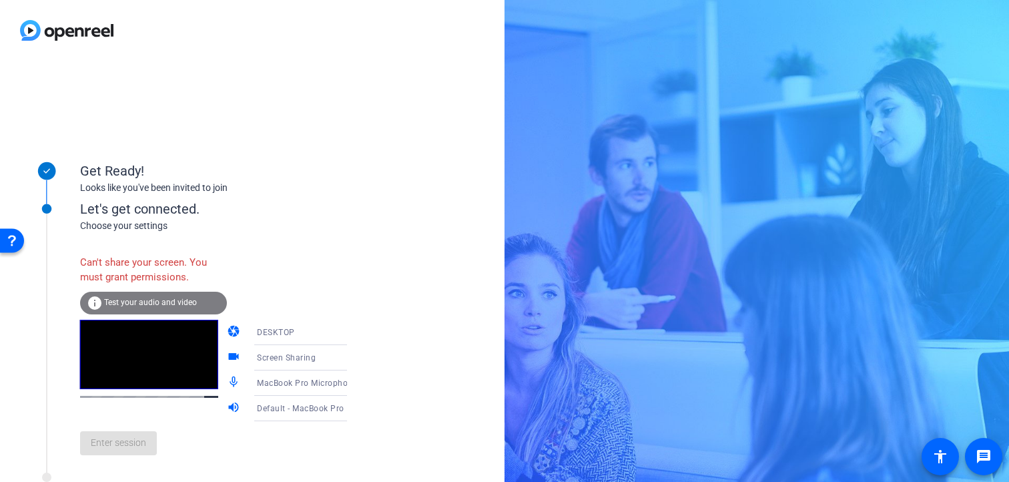
click at [410, 213] on div "Get Ready! Looks like you've been invited to join Let's get connected. Choose y…" at bounding box center [252, 271] width 504 height 421
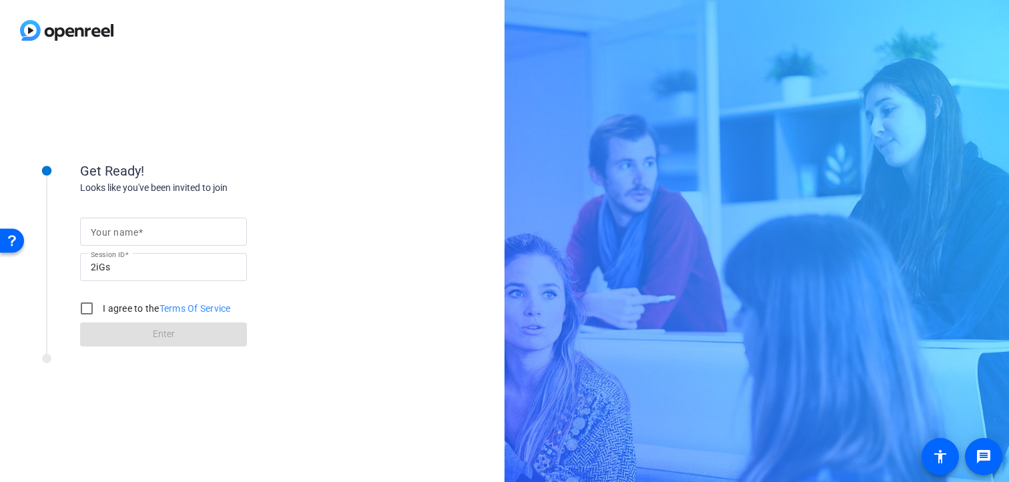
click at [177, 227] on input "Your name" at bounding box center [163, 232] width 145 height 16
type input "[PERSON_NAME]"
click at [83, 310] on input "I agree to the Terms Of Service" at bounding box center [86, 308] width 27 height 27
checkbox input "true"
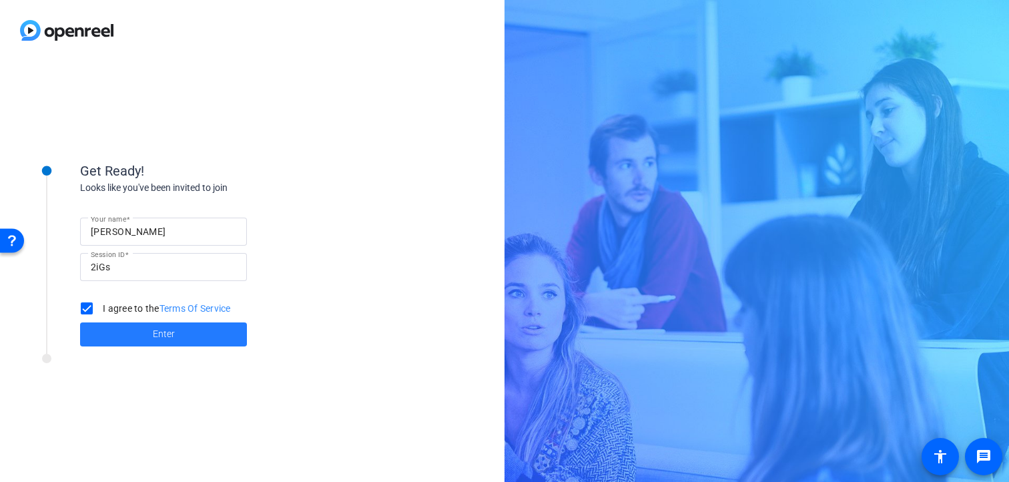
click at [107, 330] on span at bounding box center [163, 334] width 167 height 32
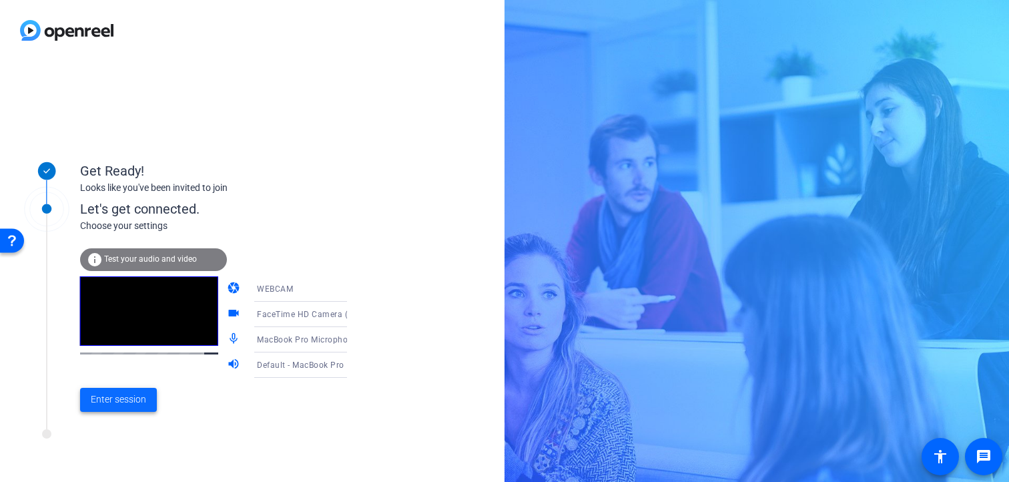
click at [122, 404] on span "Enter session" at bounding box center [118, 399] width 55 height 14
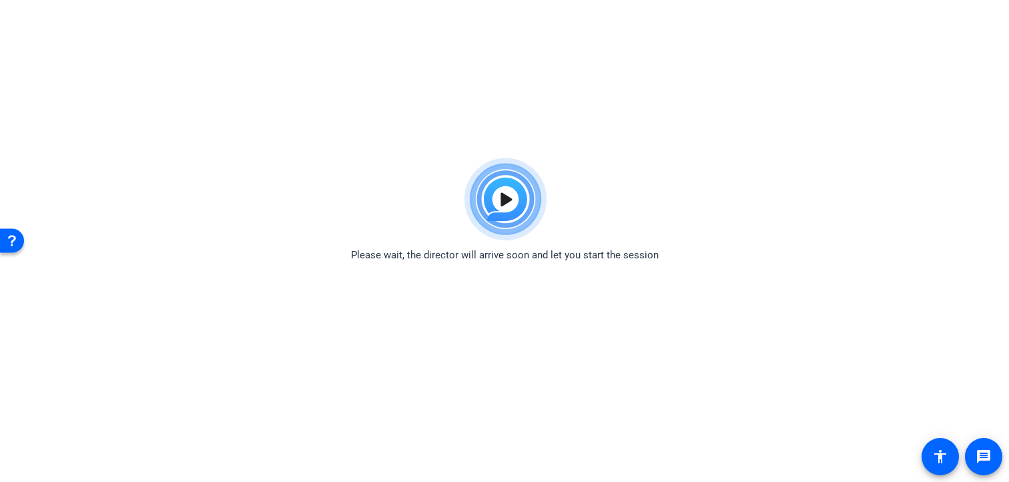
click at [661, 154] on div "Please wait, the director will arrive soon and let you start the session" at bounding box center [504, 206] width 1009 height 111
